Goal: Task Accomplishment & Management: Manage account settings

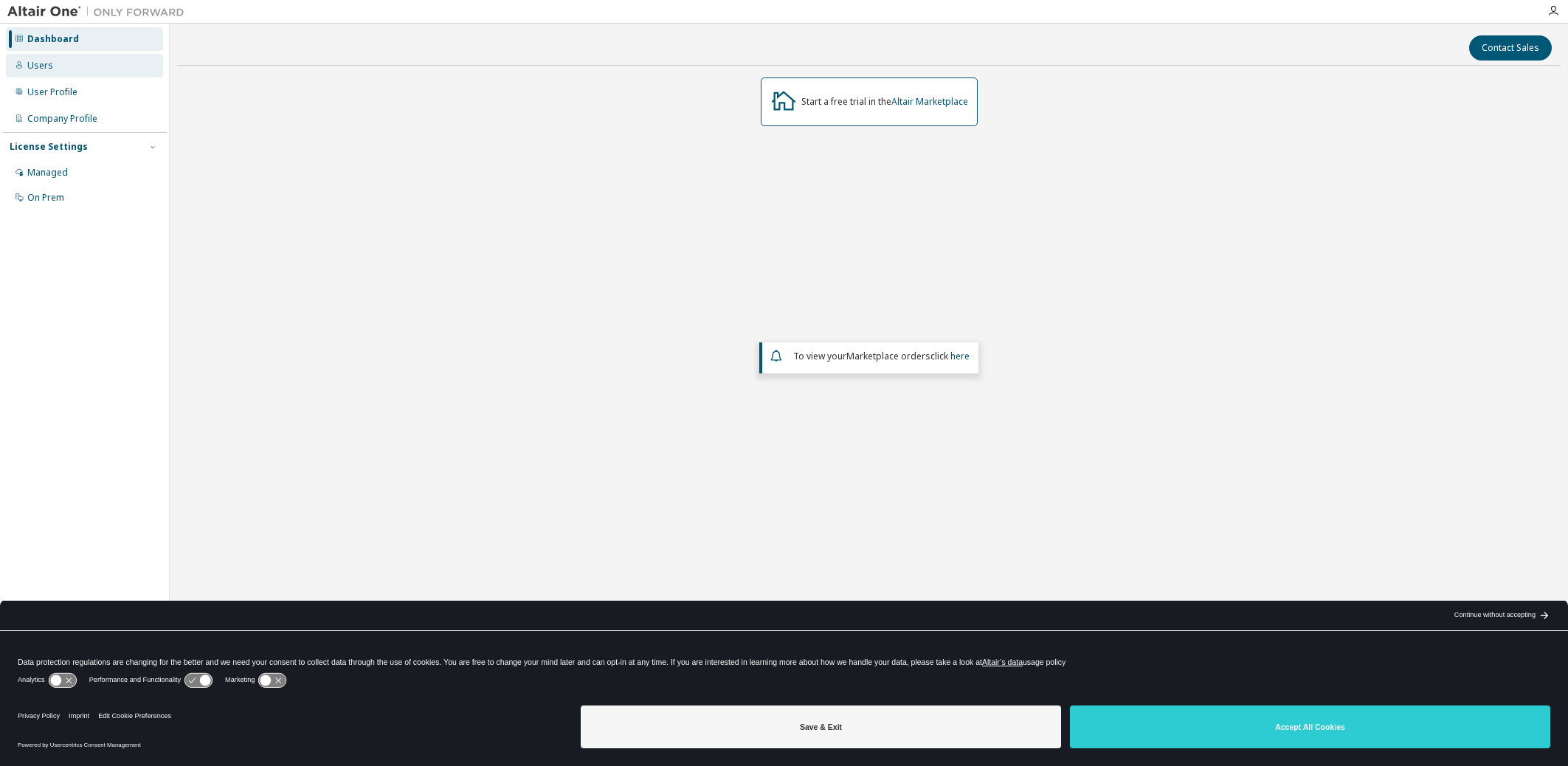
click at [59, 66] on div "Users" at bounding box center [85, 66] width 157 height 24
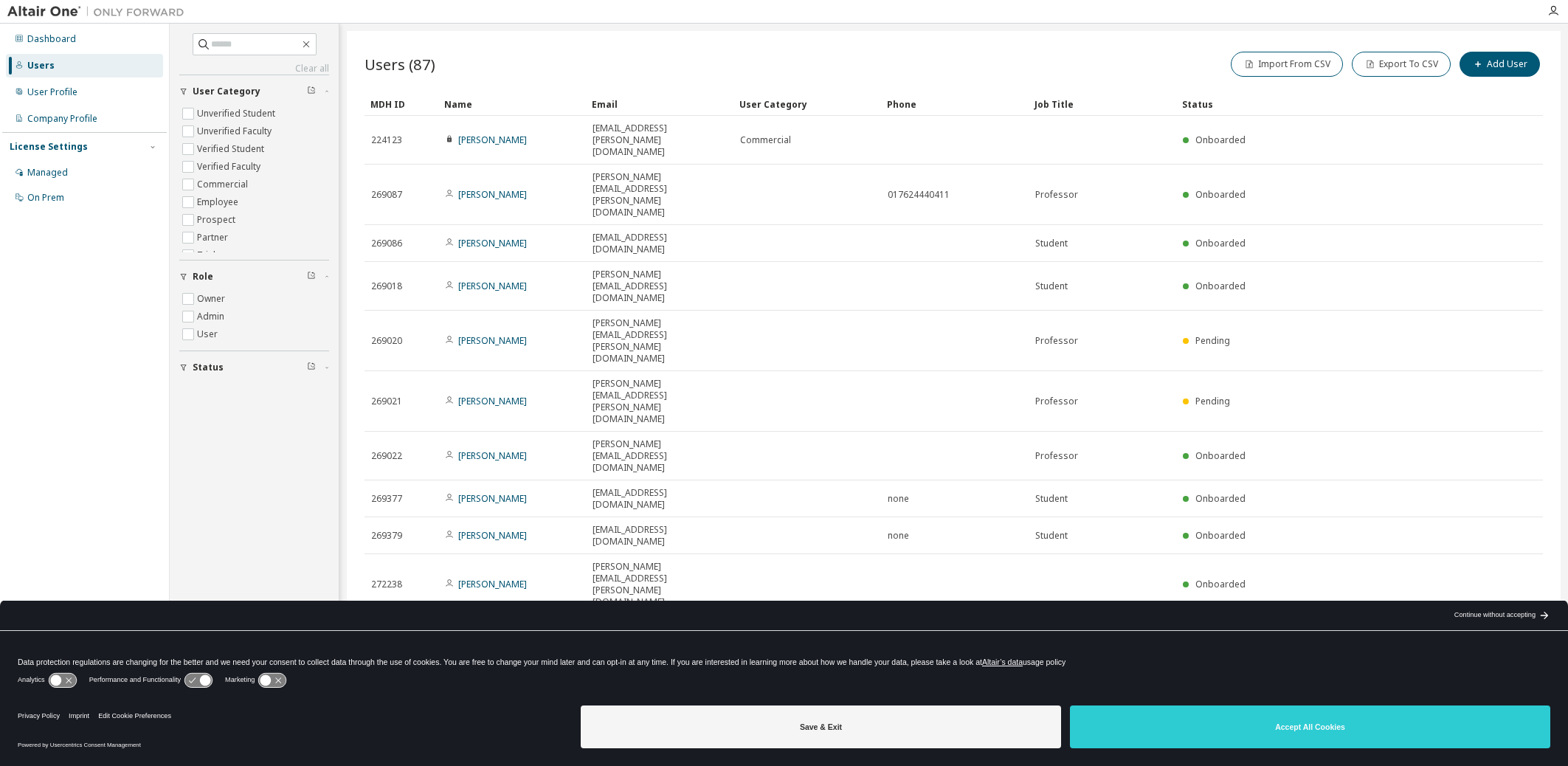
click at [1348, 634] on icon "button" at bounding box center [1347, 635] width 5 height 2
click at [1363, 483] on div "100" at bounding box center [1387, 487] width 118 height 18
click at [1424, 63] on button "Export To CSV" at bounding box center [1401, 64] width 99 height 25
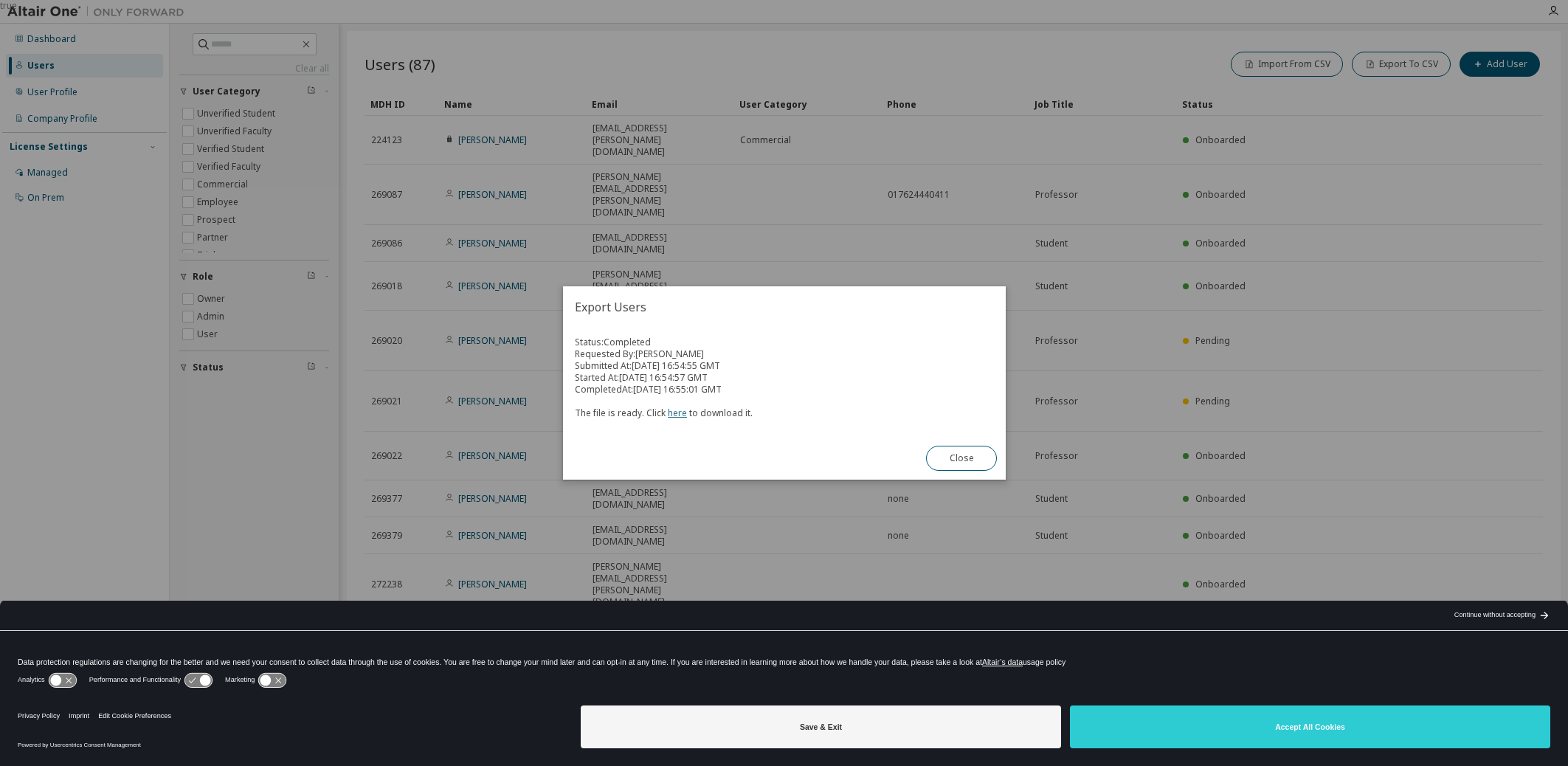
click at [674, 413] on link "here" at bounding box center [677, 412] width 19 height 12
click at [962, 459] on button "Close" at bounding box center [961, 458] width 71 height 25
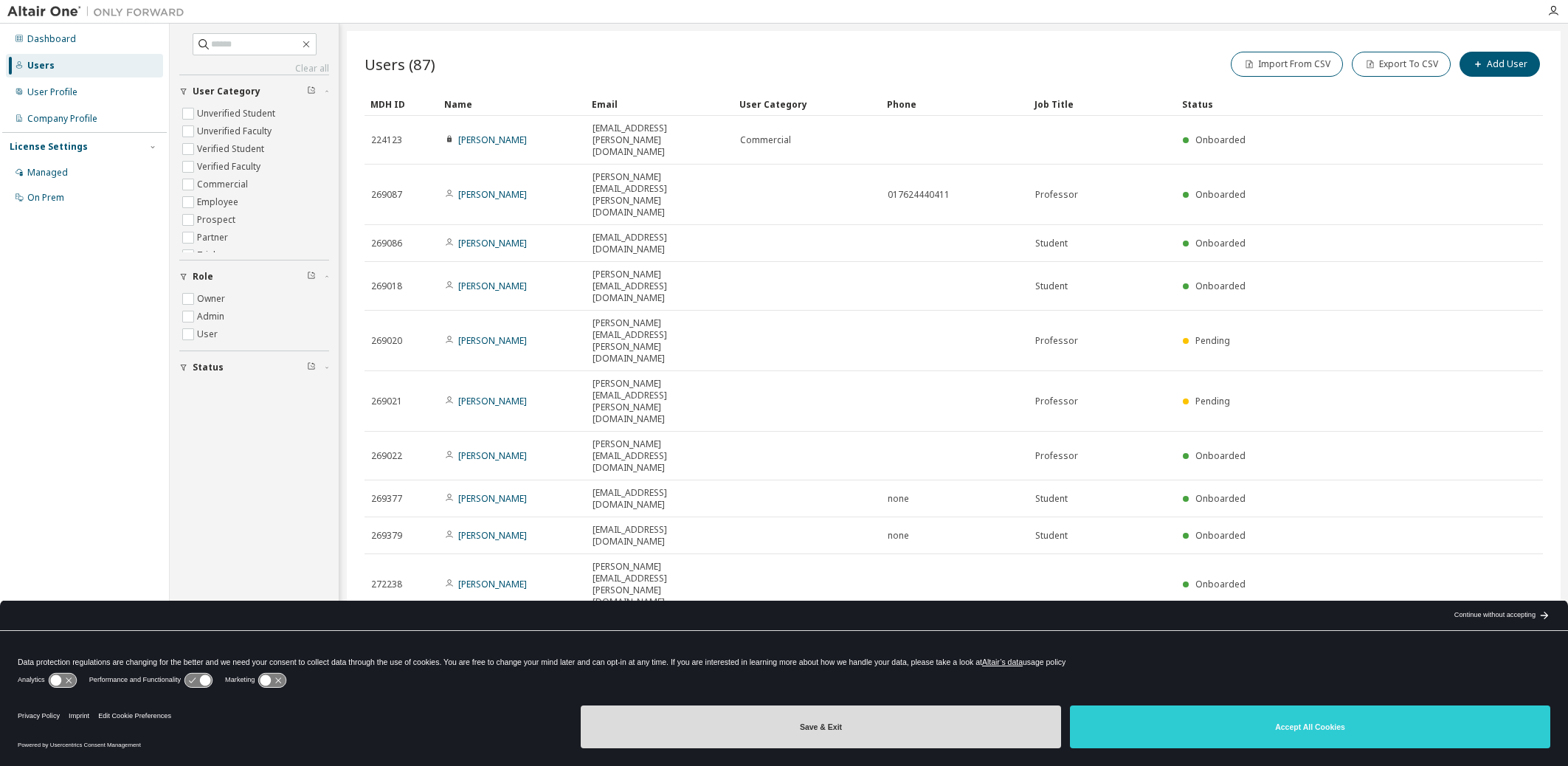
click at [845, 737] on button "Save & Exit" at bounding box center [820, 727] width 480 height 43
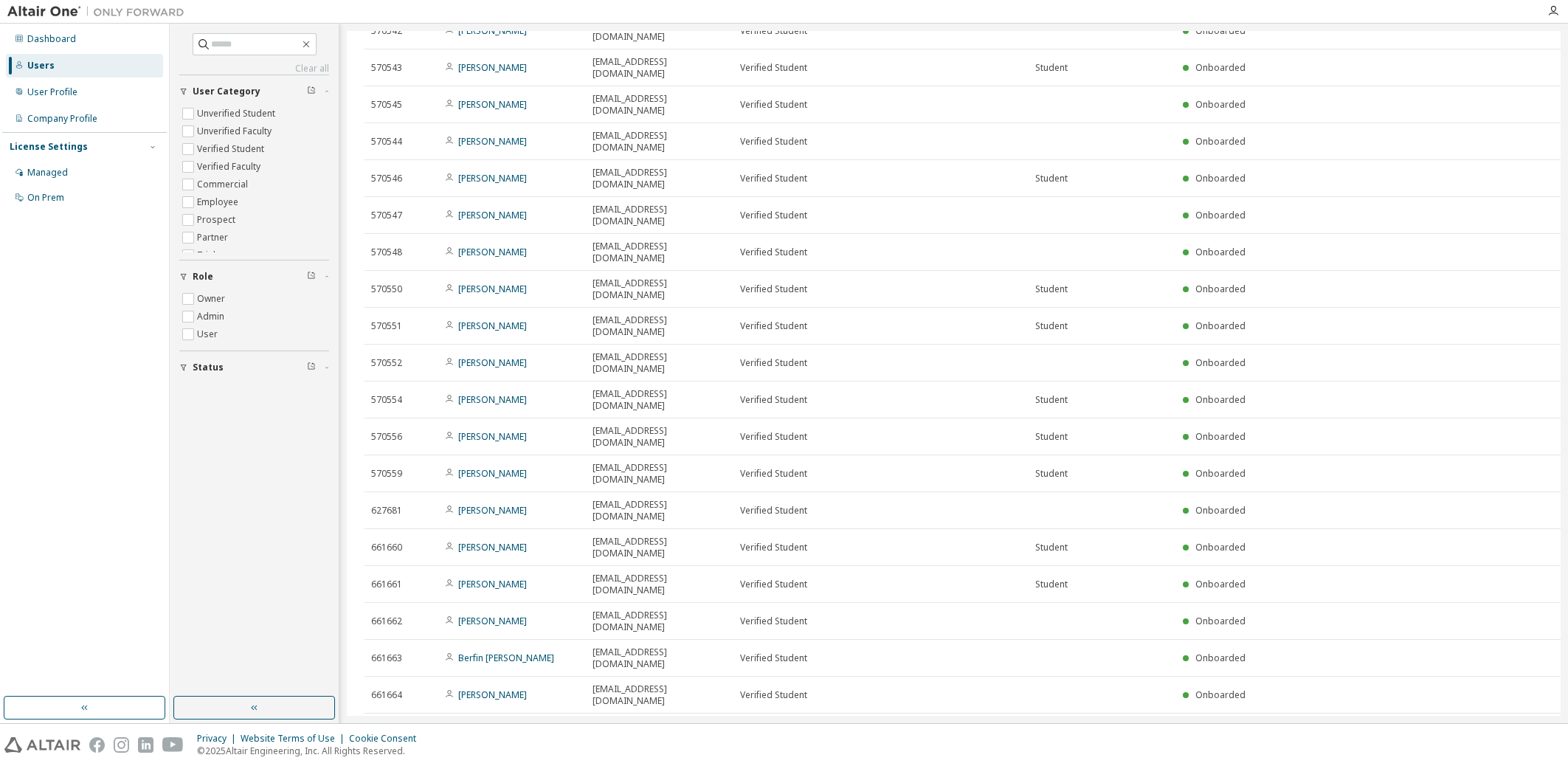
scroll to position [1595, 0]
